Goal: Task Accomplishment & Management: Use online tool/utility

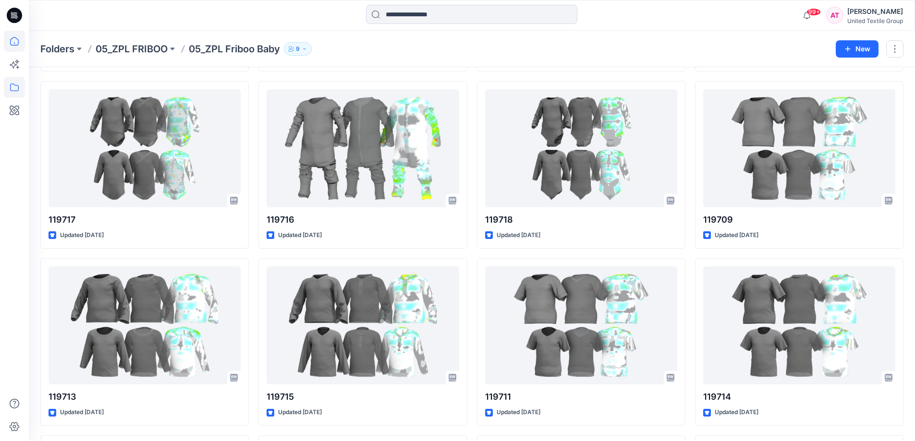
scroll to position [558, 0]
click at [14, 40] on icon at bounding box center [14, 41] width 21 height 21
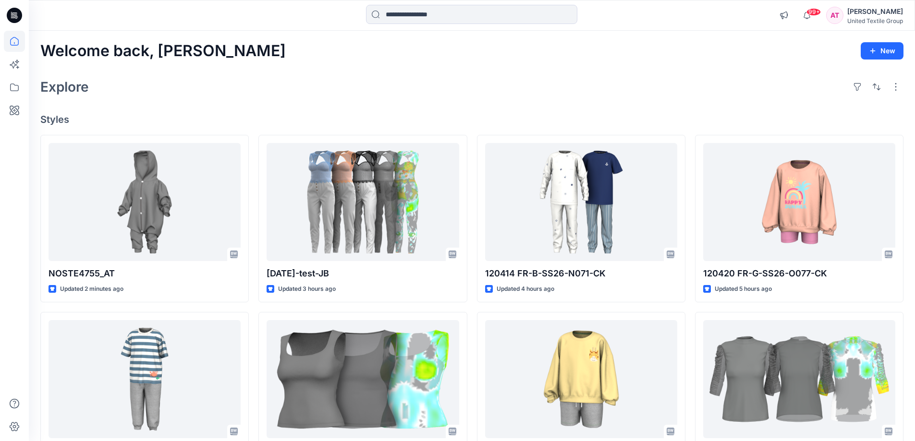
click at [265, 83] on div "Explore" at bounding box center [471, 86] width 863 height 23
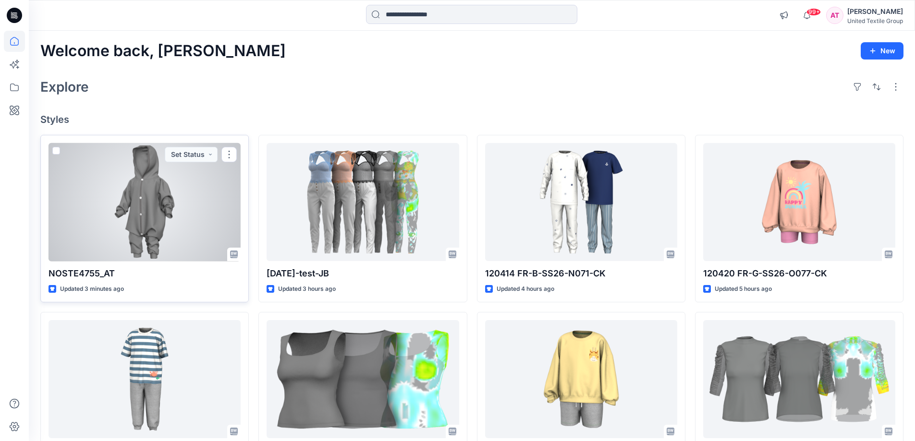
click at [155, 217] on div at bounding box center [144, 202] width 192 height 119
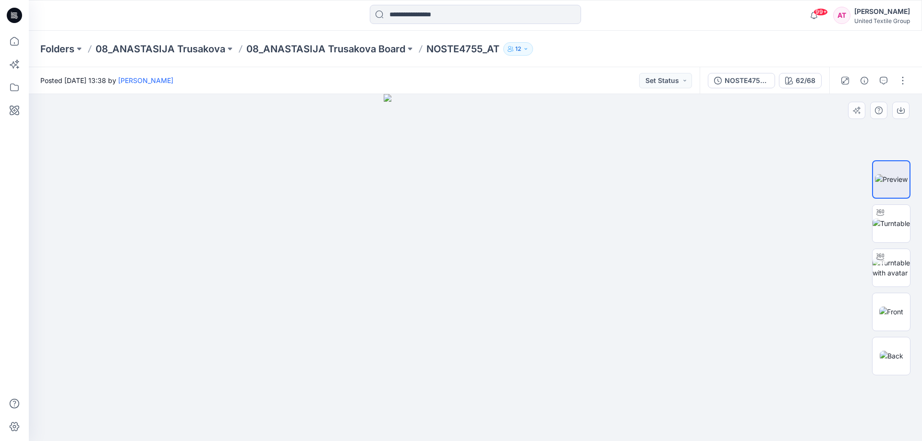
click at [552, 245] on img at bounding box center [476, 267] width 184 height 347
click at [550, 180] on img at bounding box center [476, 267] width 184 height 347
click at [904, 77] on button "button" at bounding box center [902, 80] width 15 height 15
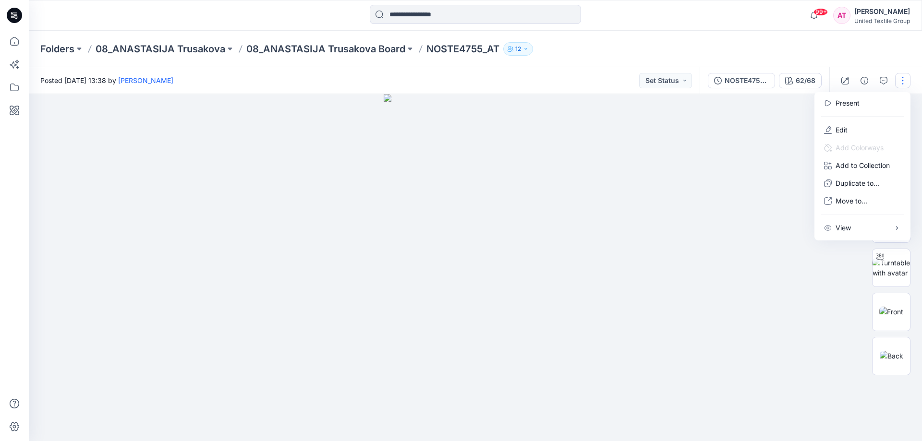
click at [732, 247] on div at bounding box center [475, 267] width 893 height 347
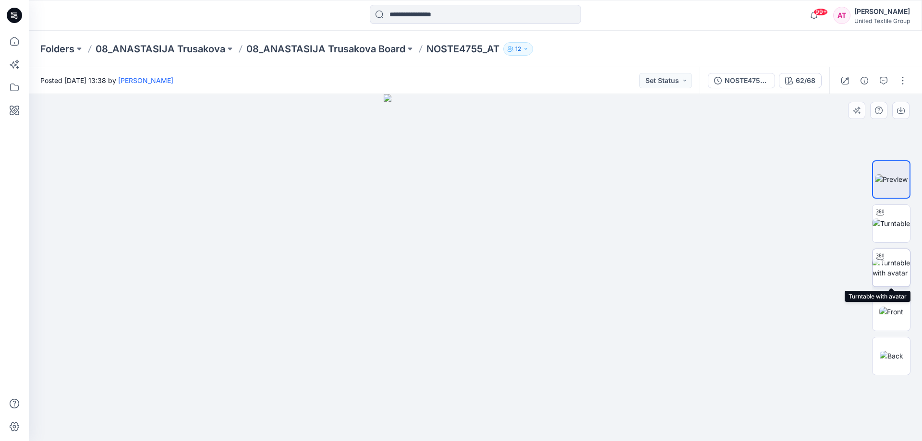
click at [891, 271] on img at bounding box center [891, 268] width 37 height 20
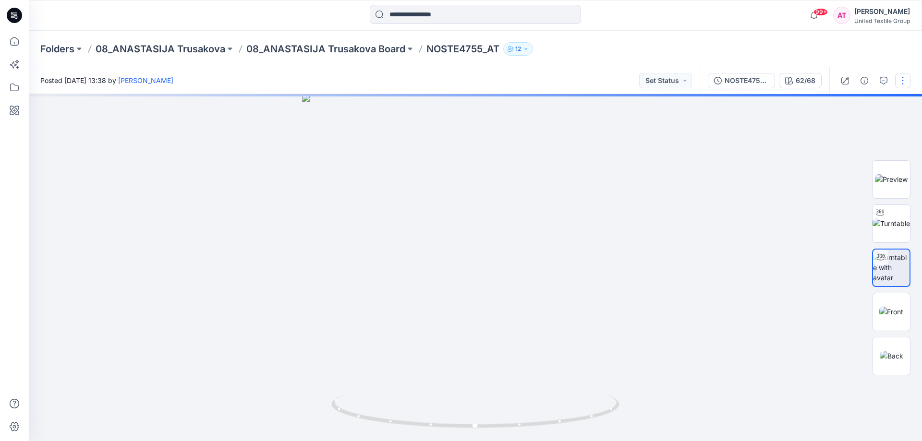
click at [906, 82] on button "button" at bounding box center [902, 80] width 15 height 15
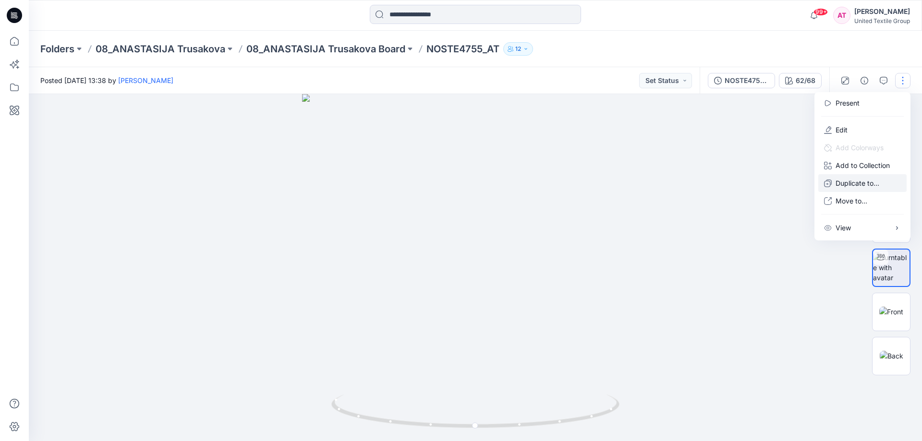
click at [857, 182] on p "Duplicate to..." at bounding box center [858, 183] width 44 height 10
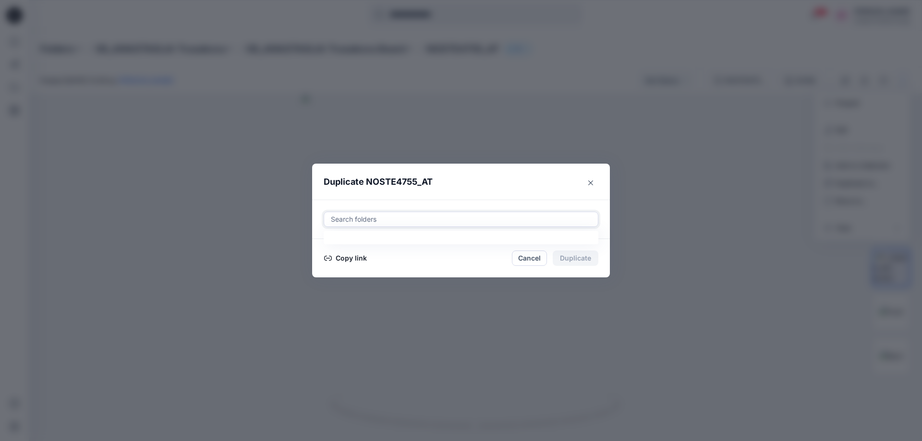
click at [380, 216] on div at bounding box center [461, 220] width 262 height 12
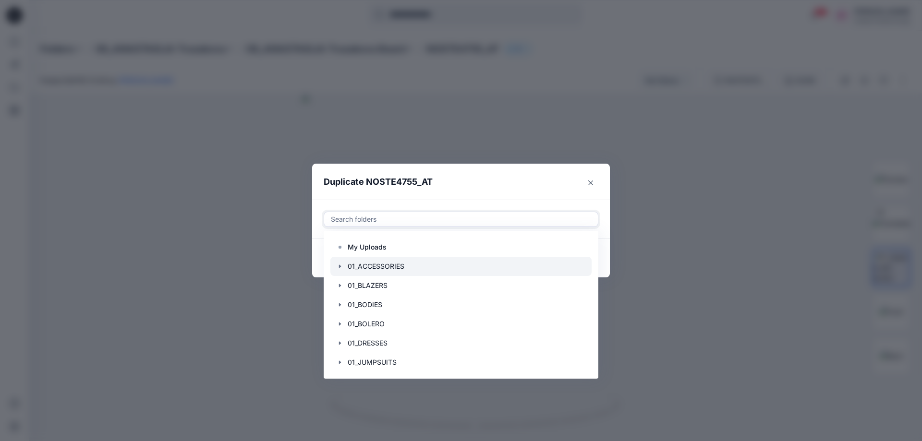
click at [379, 267] on div at bounding box center [460, 266] width 261 height 19
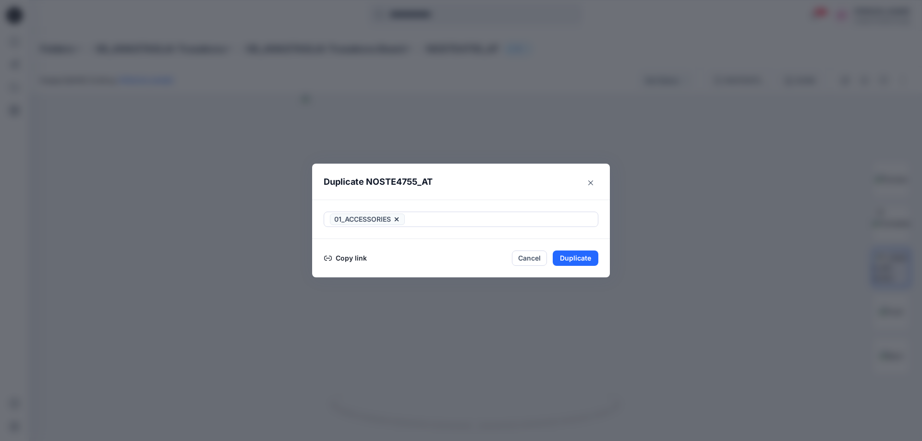
click at [463, 183] on header "Duplicate NOSTE4755_AT" at bounding box center [451, 182] width 279 height 36
click at [337, 256] on button "Copy link" at bounding box center [346, 259] width 44 height 12
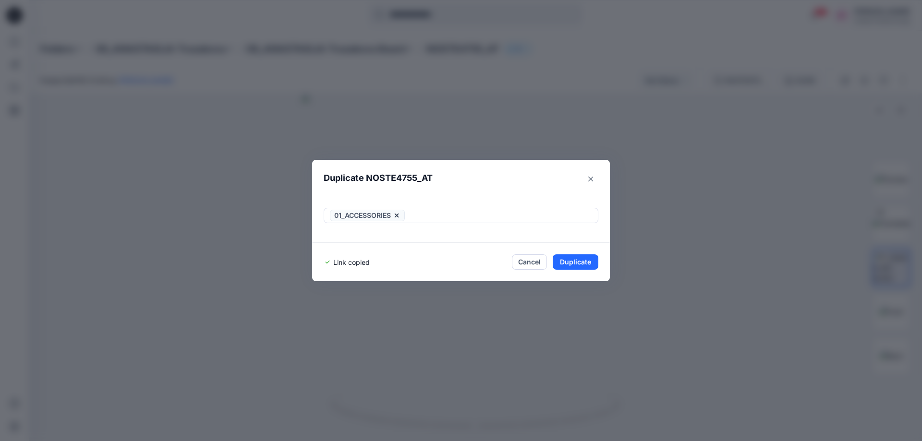
click at [532, 263] on button "Cancel" at bounding box center [529, 262] width 35 height 15
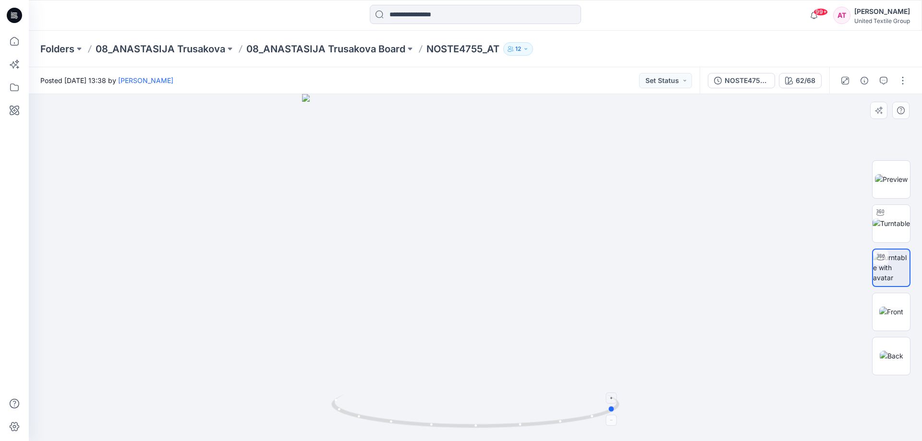
drag, startPoint x: 588, startPoint y: 415, endPoint x: 461, endPoint y: 420, distance: 126.9
click at [442, 417] on icon at bounding box center [476, 413] width 291 height 36
drag, startPoint x: 569, startPoint y: 416, endPoint x: 334, endPoint y: 414, distance: 234.8
click at [334, 441] on html "99+ Notifications [PERSON_NAME] has updated 120413 FR-B-SS26-O072-CK with 12041…" at bounding box center [461, 220] width 922 height 441
drag, startPoint x: 396, startPoint y: 416, endPoint x: 495, endPoint y: 451, distance: 104.9
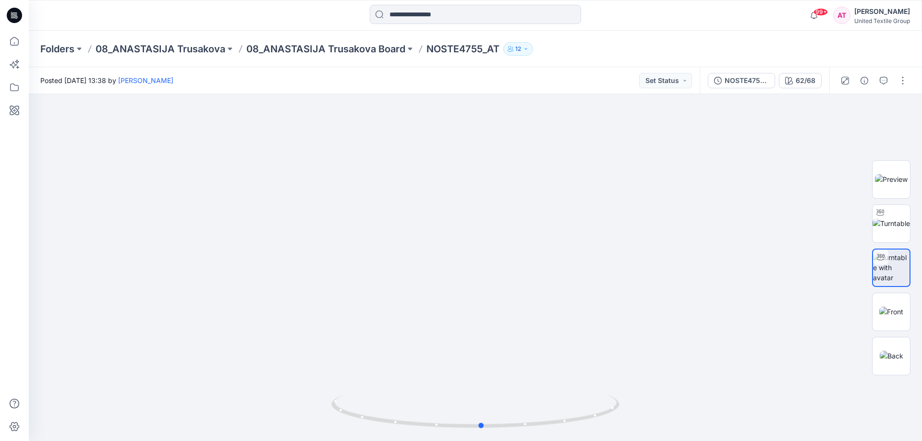
click at [495, 441] on html "99+ Notifications [PERSON_NAME] has updated 120413 FR-B-SS26-O072-CK with 12041…" at bounding box center [461, 220] width 922 height 441
click at [766, 189] on img at bounding box center [475, 114] width 959 height 653
click at [11, 40] on icon at bounding box center [14, 41] width 21 height 21
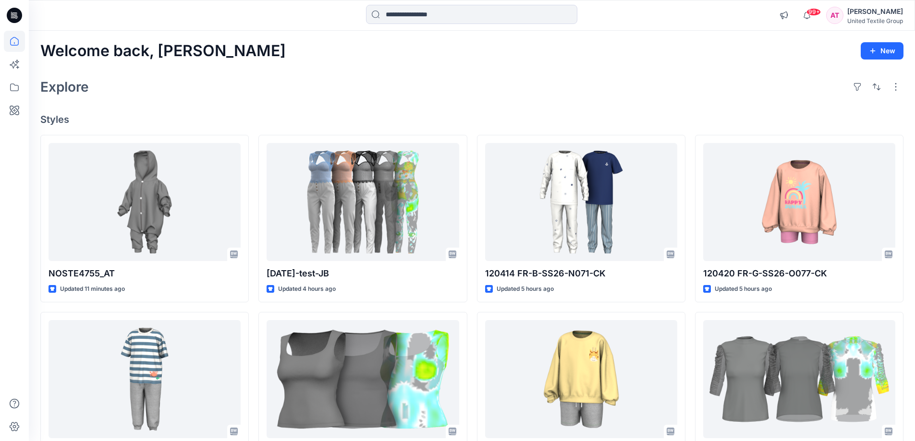
click at [327, 84] on div "Explore" at bounding box center [471, 86] width 863 height 23
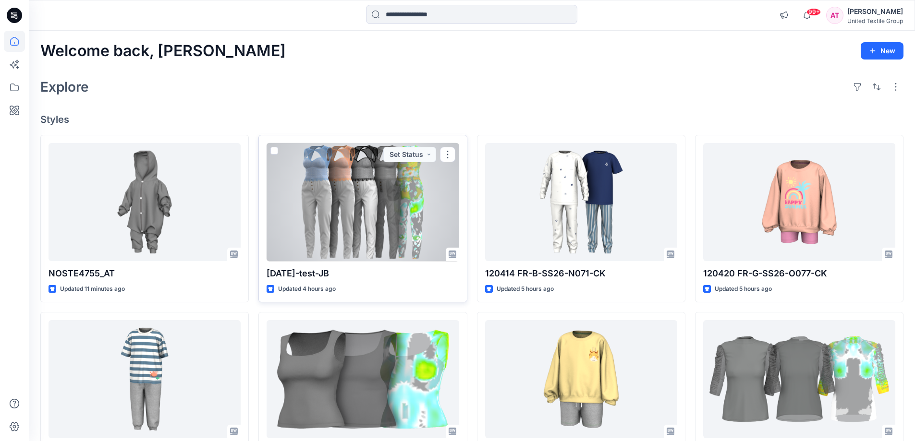
click at [333, 181] on div at bounding box center [363, 202] width 192 height 119
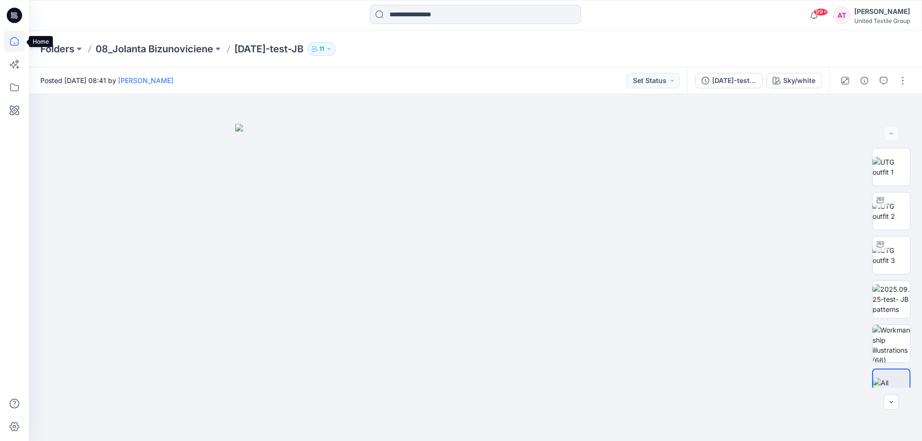
click at [11, 43] on icon at bounding box center [14, 41] width 21 height 21
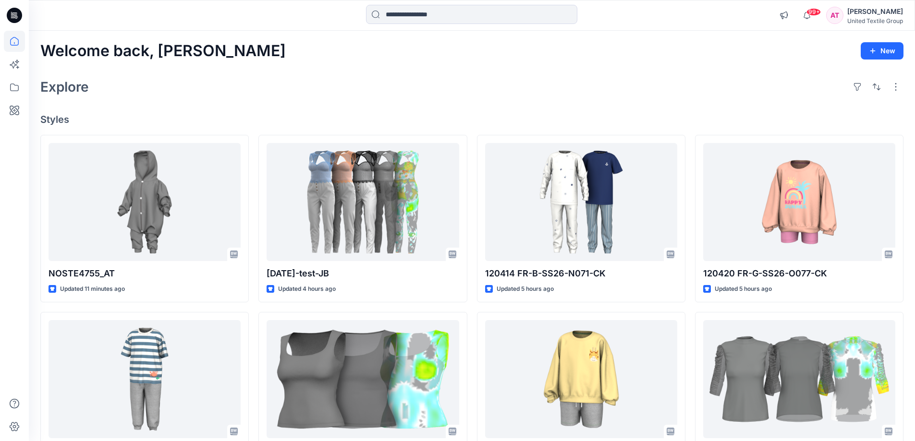
click at [424, 83] on div "Explore" at bounding box center [471, 86] width 863 height 23
click at [749, 65] on div "Welcome back, [PERSON_NAME] New Explore Styles NOSTE4755_AT Updated 11 minutes …" at bounding box center [472, 367] width 886 height 672
